Goal: Information Seeking & Learning: Find specific page/section

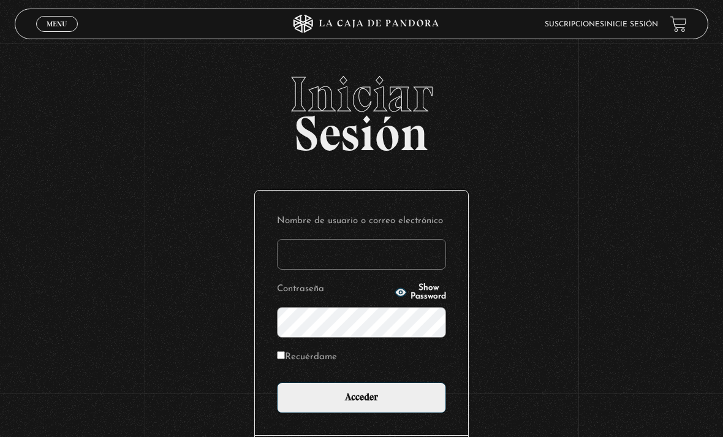
type input "DMORALESPALAVECINO@GMAIL.COM"
click at [362, 404] on input "Acceder" at bounding box center [361, 397] width 169 height 31
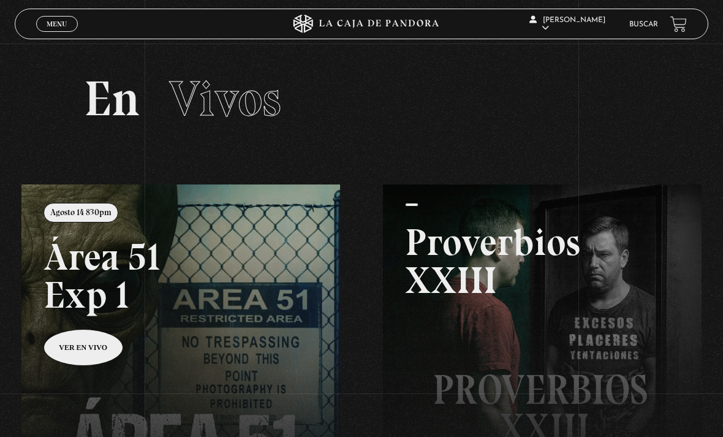
click at [641, 15] on div "[PERSON_NAME] En vivos Pandora Centinelas Mi cuenta [PERSON_NAME] [GEOGRAPHIC_D…" at bounding box center [578, 24] width 217 height 37
click at [642, 25] on link "Buscar" at bounding box center [643, 24] width 29 height 7
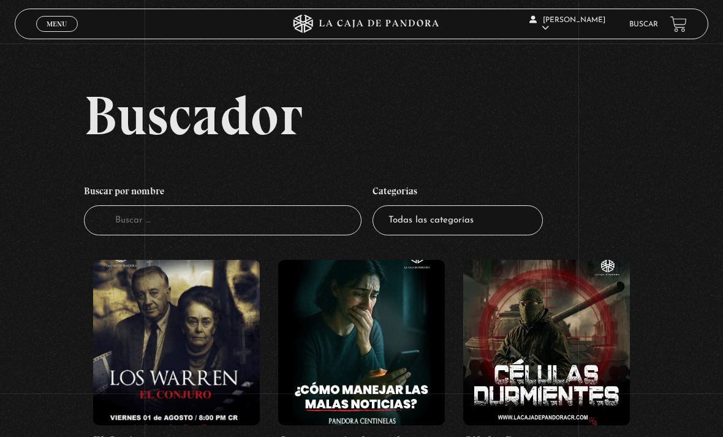
click at [308, 230] on input "Buscador" at bounding box center [223, 220] width 278 height 30
type input "Angeles"
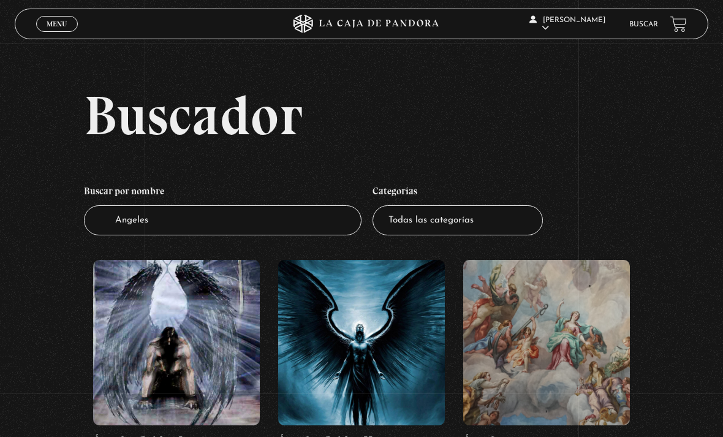
click at [546, 336] on figure at bounding box center [546, 342] width 167 height 165
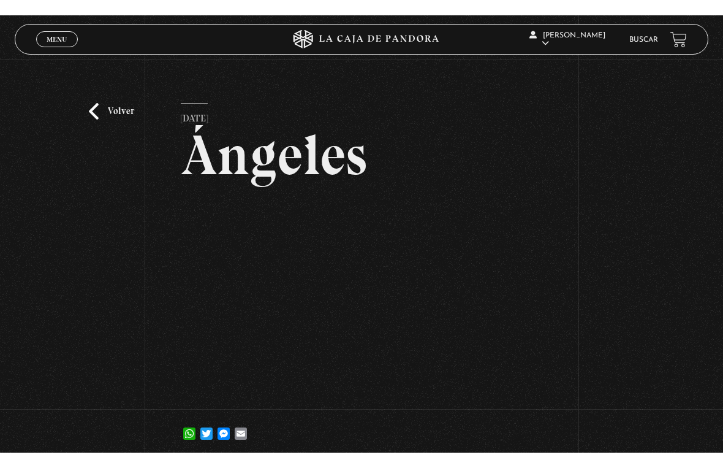
scroll to position [15, 0]
